Goal: Task Accomplishment & Management: Complete application form

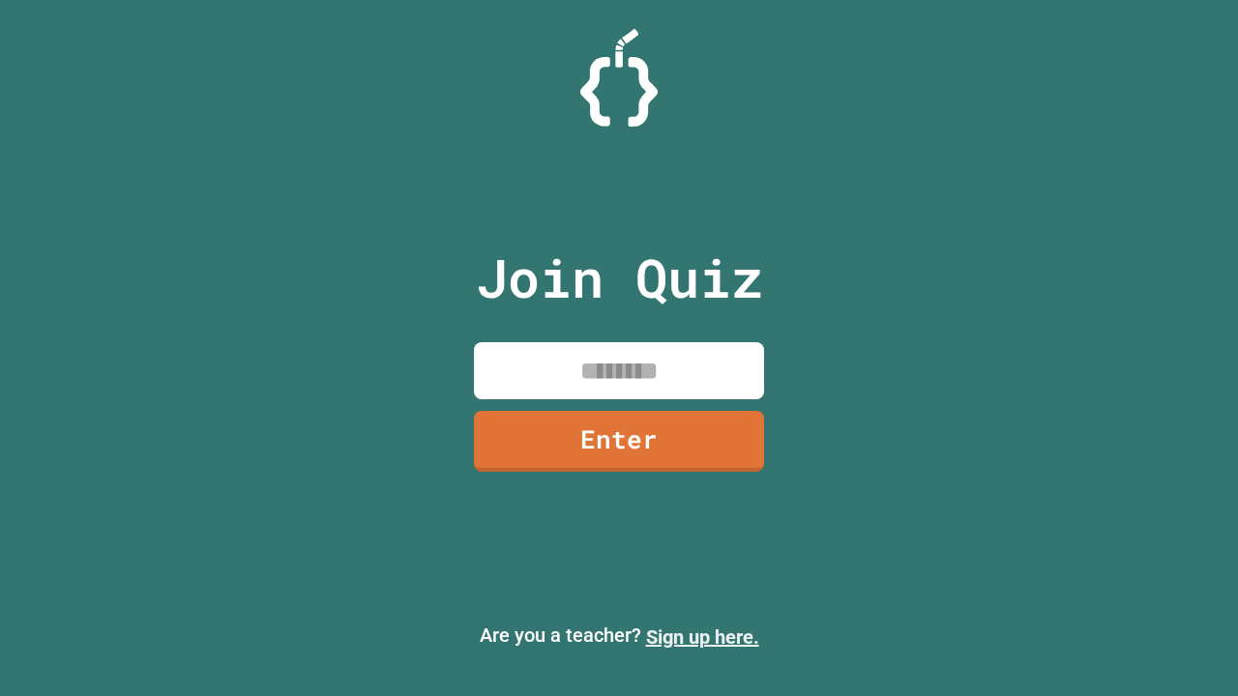
click at [702, 637] on link "Sign up here." at bounding box center [702, 637] width 113 height 23
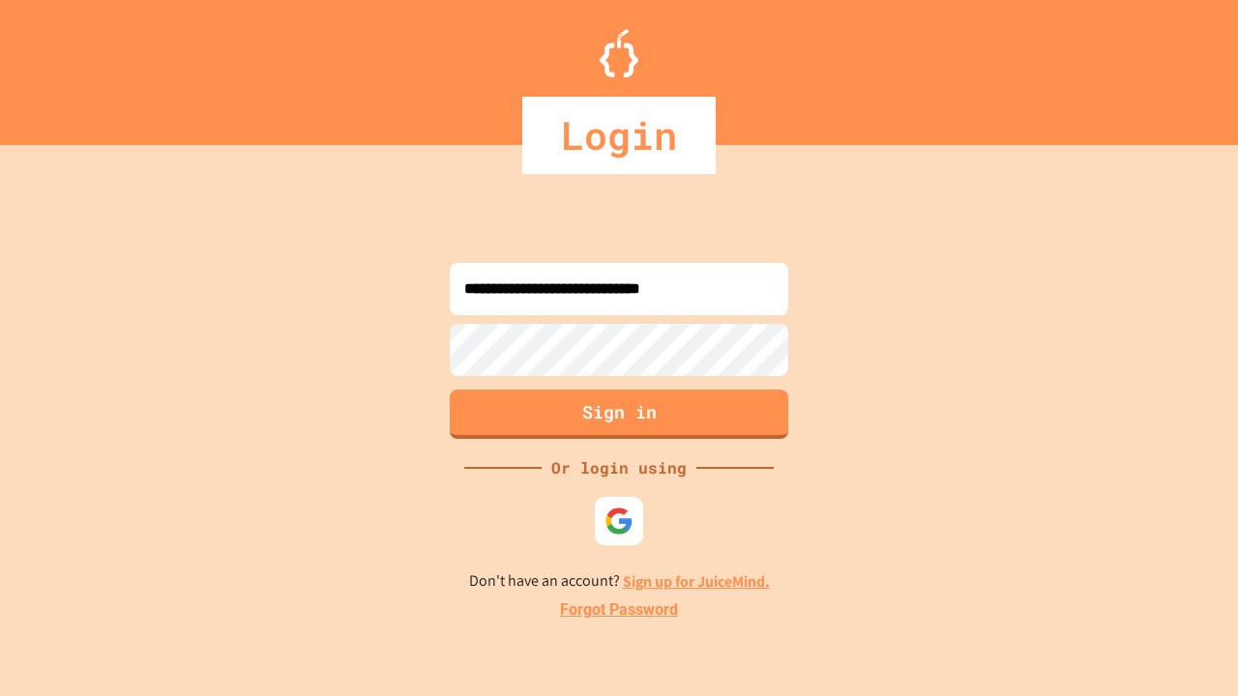
type input "**********"
